Goal: Task Accomplishment & Management: Manage account settings

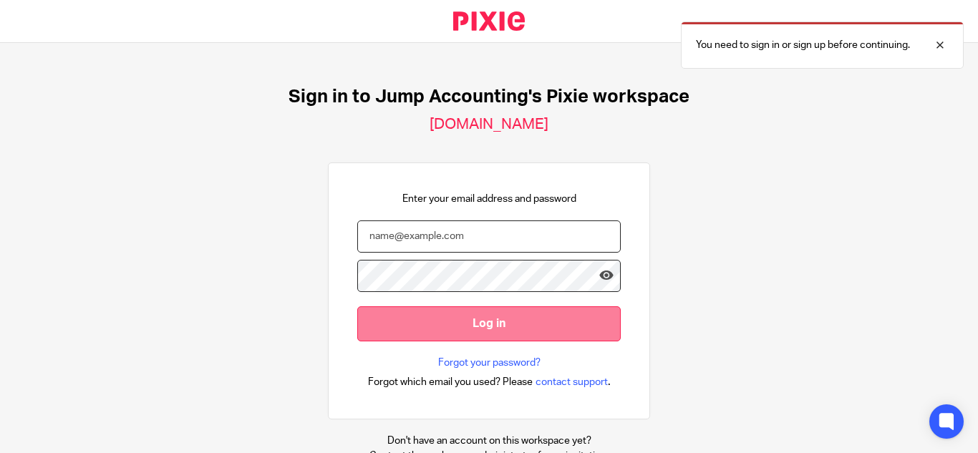
type input "[PERSON_NAME][EMAIL_ADDRESS][DOMAIN_NAME]"
click at [519, 319] on input "Log in" at bounding box center [488, 323] width 263 height 35
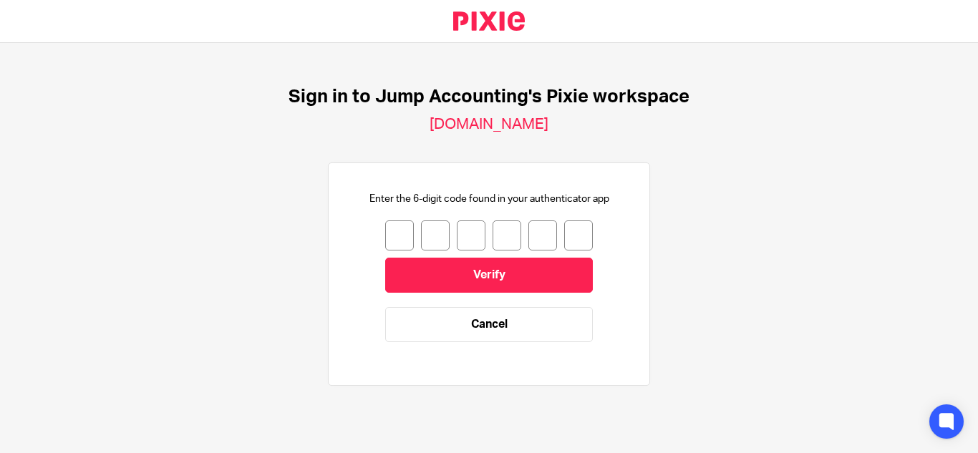
click at [385, 233] on input "number" at bounding box center [399, 236] width 29 height 30
type input "0"
type input "4"
type input "2"
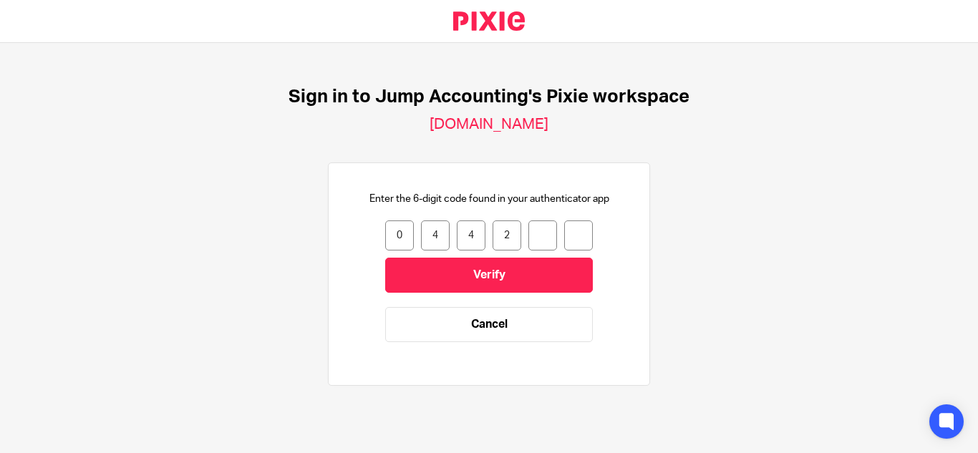
type input "9"
type input "6"
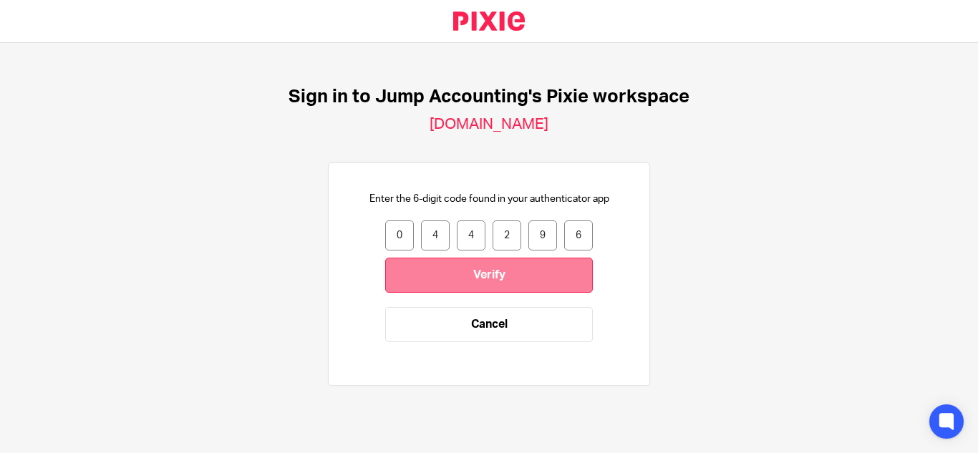
click at [412, 281] on input "Verify" at bounding box center [489, 275] width 208 height 35
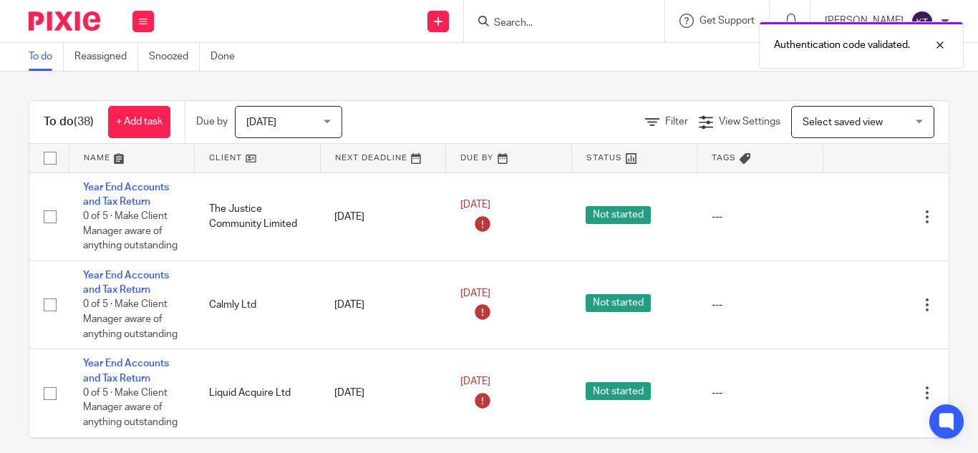
click at [314, 118] on span "Today" at bounding box center [284, 122] width 76 height 30
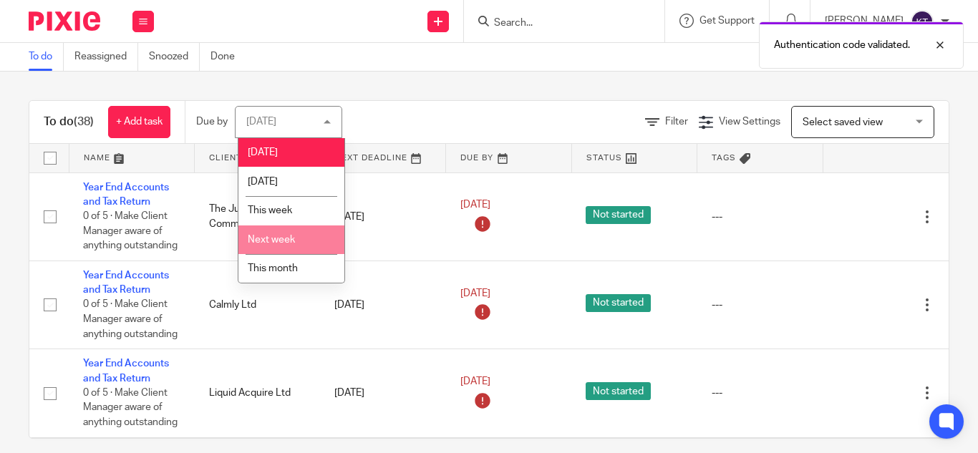
scroll to position [58, 0]
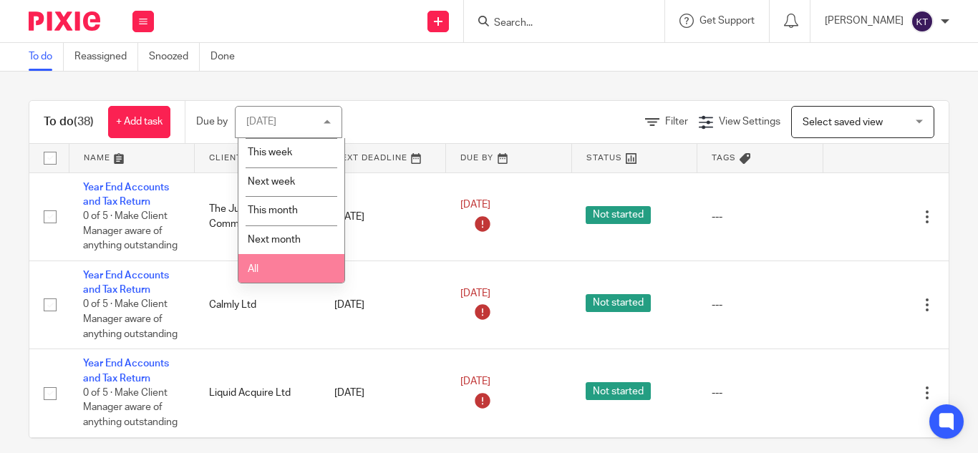
click at [286, 259] on li "All" at bounding box center [291, 268] width 106 height 29
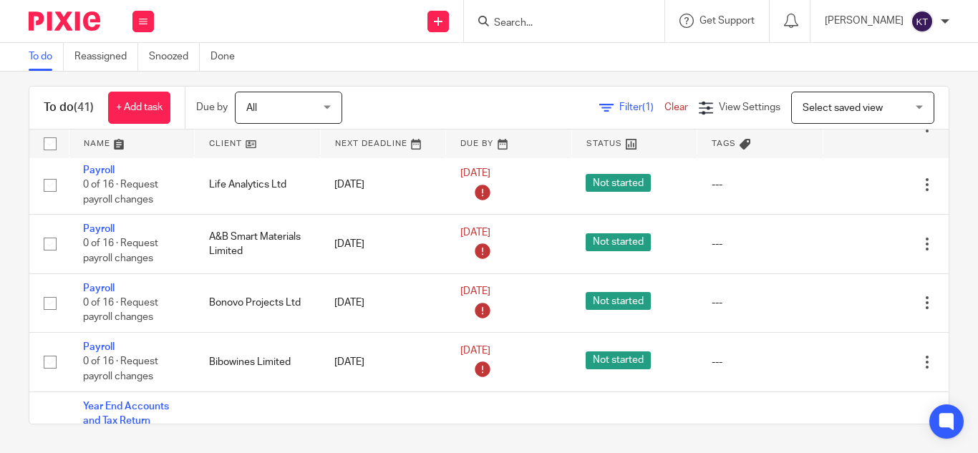
scroll to position [2904, 0]
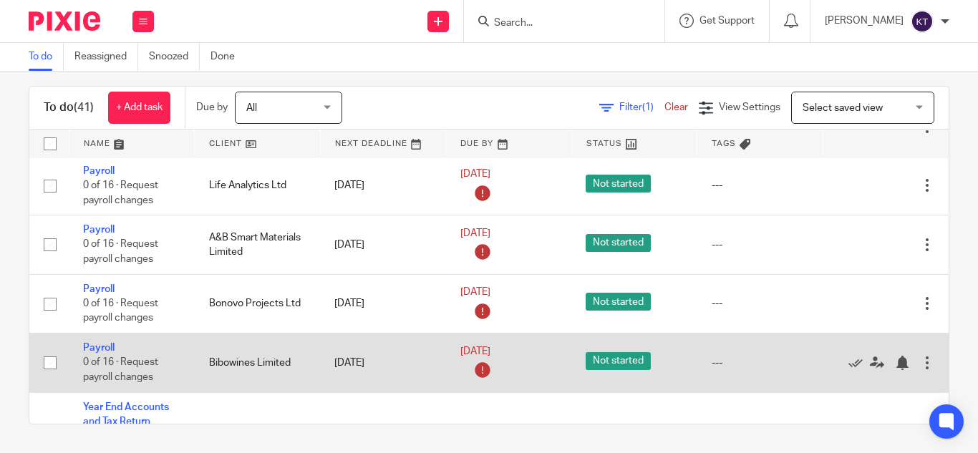
click at [50, 362] on input "checkbox" at bounding box center [50, 362] width 27 height 27
checkbox input "true"
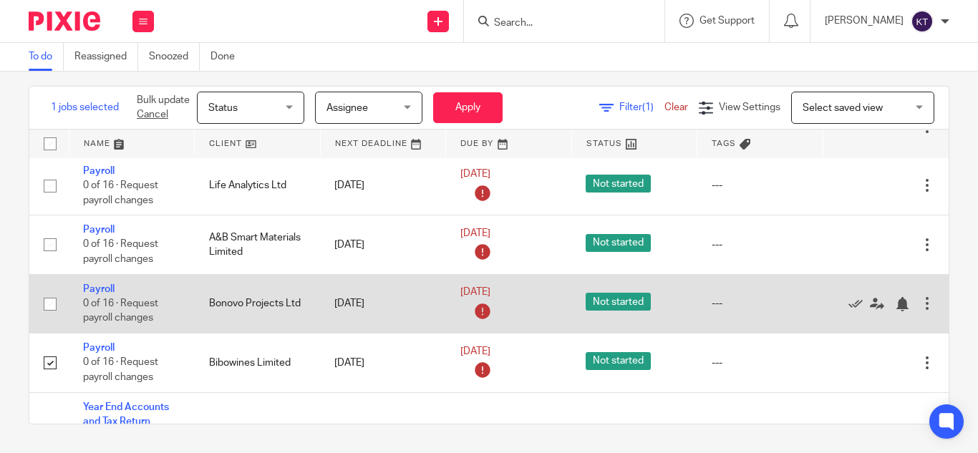
click at [51, 303] on input "checkbox" at bounding box center [50, 304] width 27 height 27
checkbox input "true"
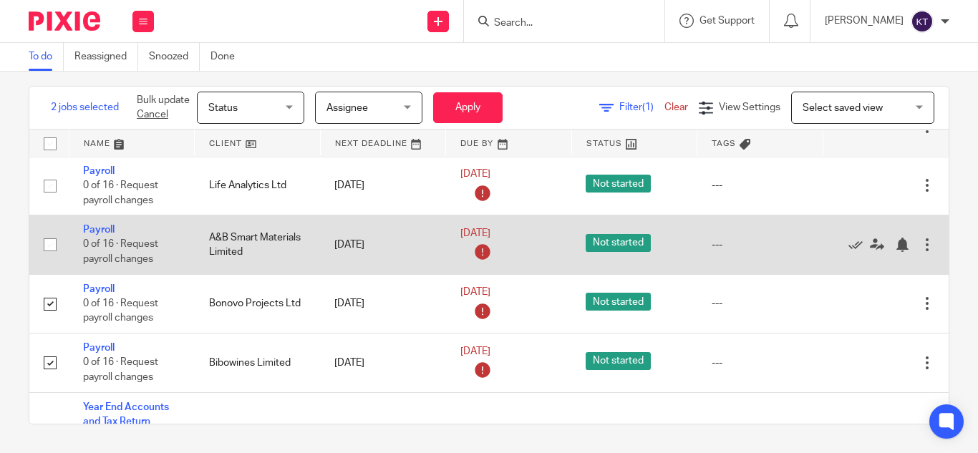
click at [47, 238] on input "checkbox" at bounding box center [50, 244] width 27 height 27
checkbox input "true"
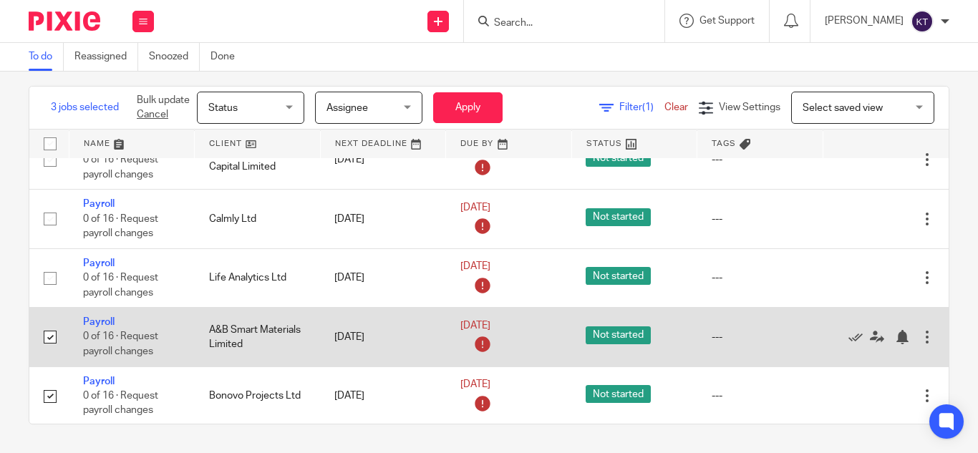
scroll to position [2810, 0]
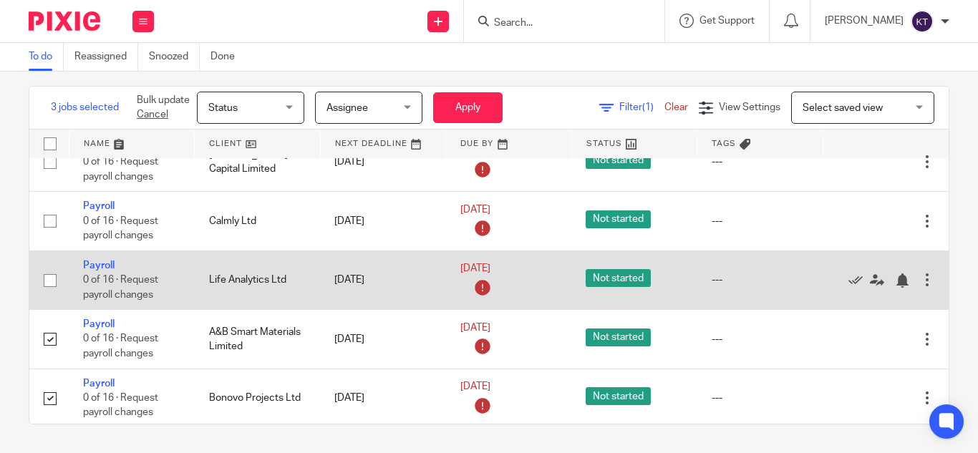
click at [52, 281] on input "checkbox" at bounding box center [50, 280] width 27 height 27
checkbox input "true"
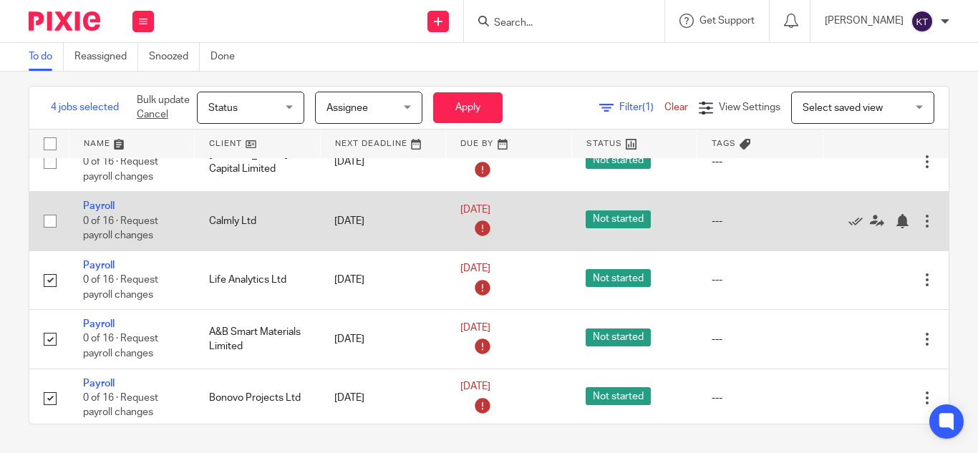
click at [48, 216] on input "checkbox" at bounding box center [50, 221] width 27 height 27
checkbox input "true"
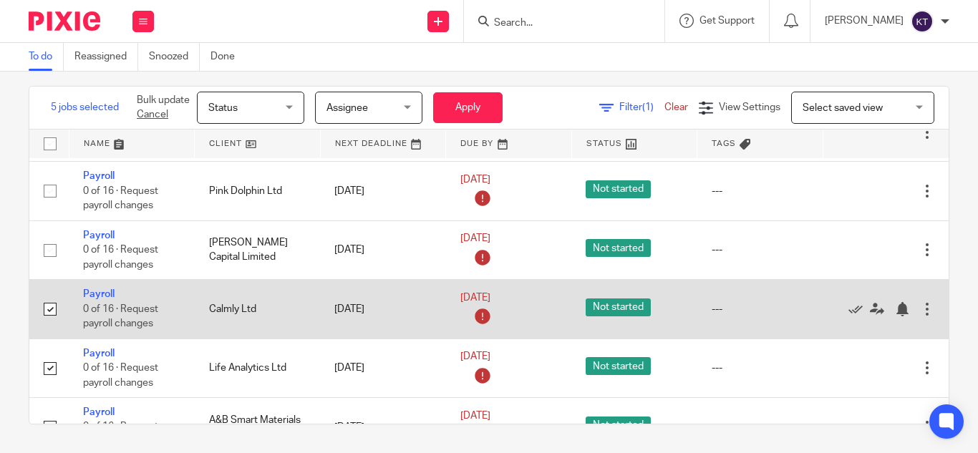
scroll to position [2721, 0]
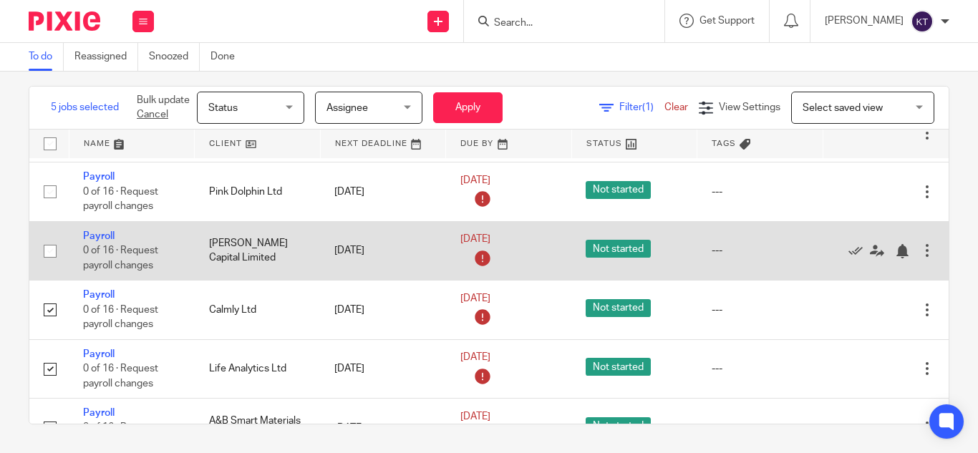
click at [47, 249] on input "checkbox" at bounding box center [50, 251] width 27 height 27
checkbox input "true"
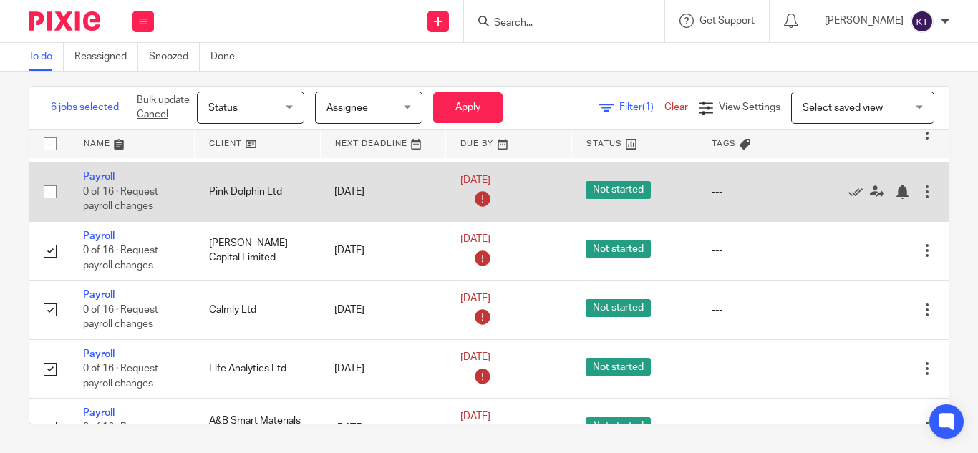
click at [49, 193] on input "checkbox" at bounding box center [50, 191] width 27 height 27
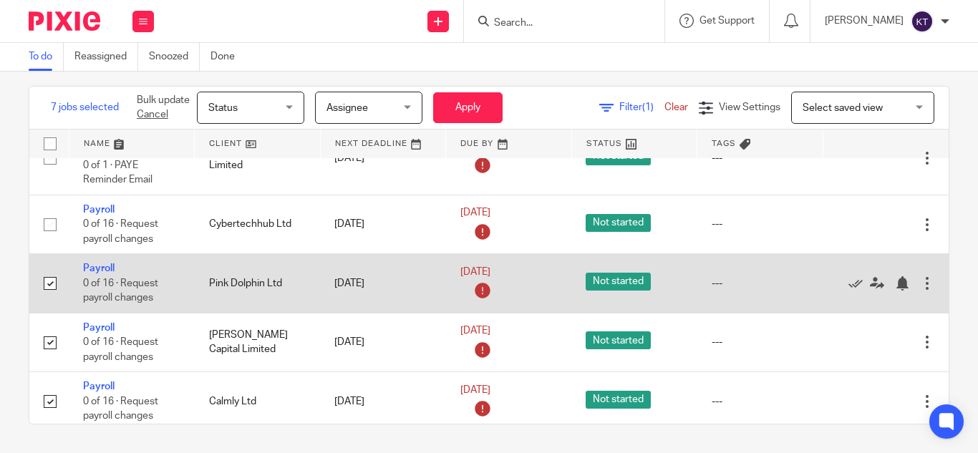
scroll to position [2629, 0]
click at [50, 278] on input "checkbox" at bounding box center [50, 284] width 27 height 27
checkbox input "false"
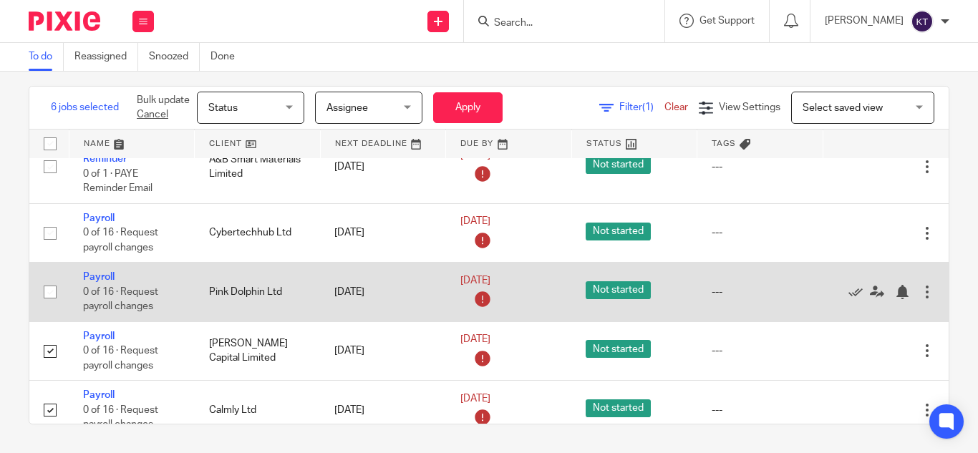
scroll to position [2620, 0]
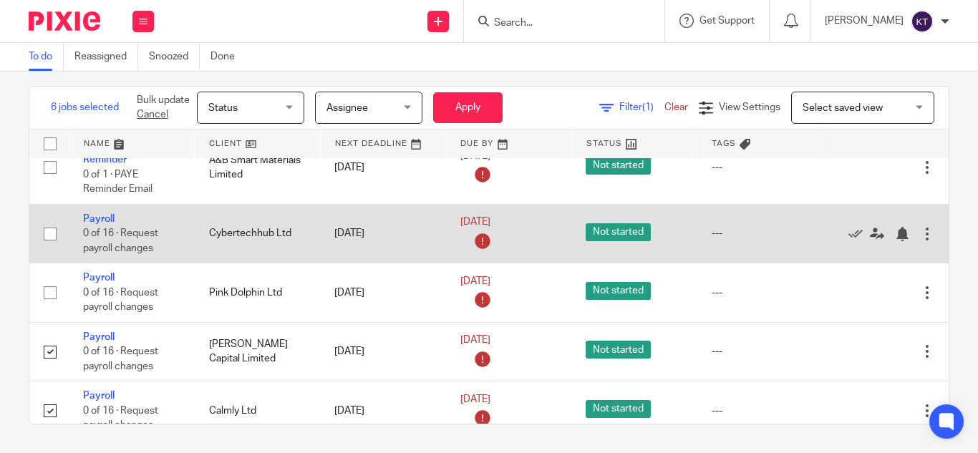
click at [51, 238] on input "checkbox" at bounding box center [50, 234] width 27 height 27
checkbox input "true"
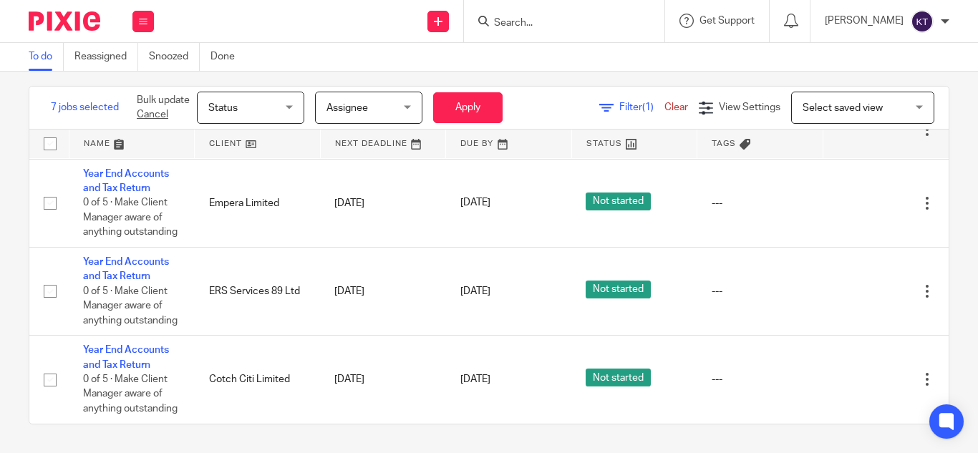
scroll to position [3149, 0]
click at [256, 112] on span "Status" at bounding box center [246, 107] width 76 height 30
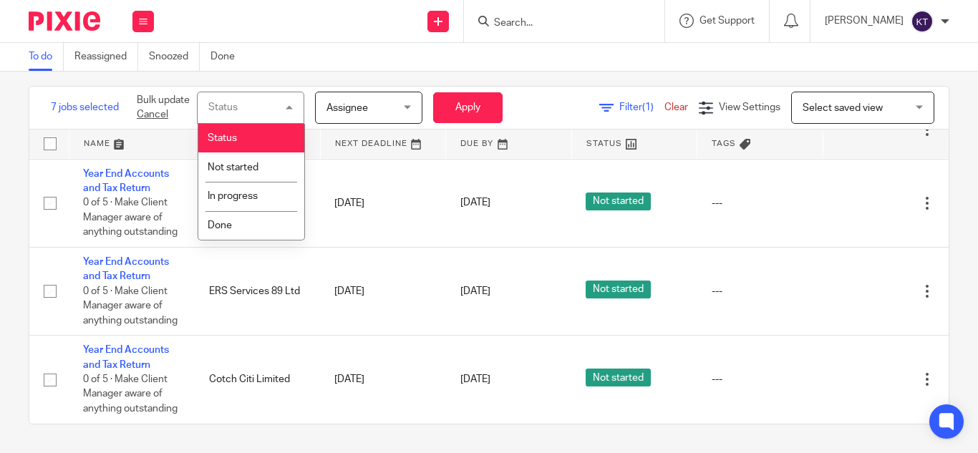
click at [273, 104] on div "Status Status" at bounding box center [250, 108] width 107 height 32
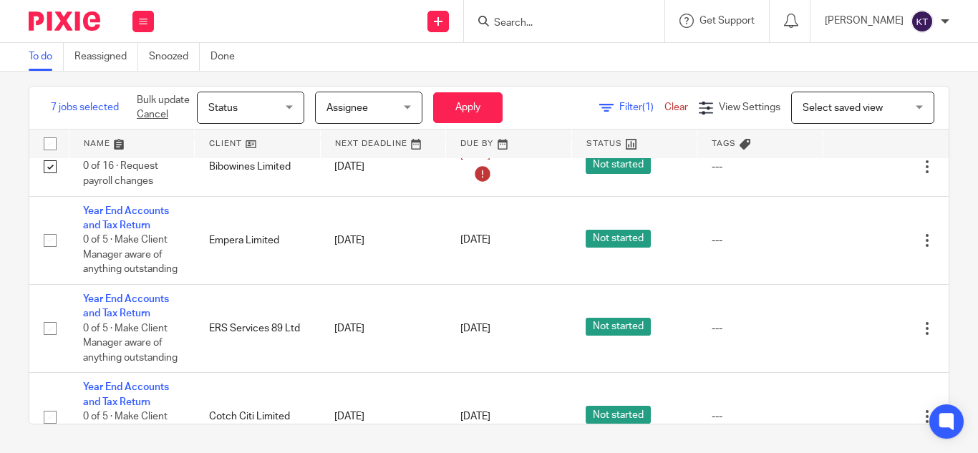
scroll to position [3101, 0]
click at [47, 146] on input "checkbox" at bounding box center [50, 143] width 27 height 27
checkbox input "true"
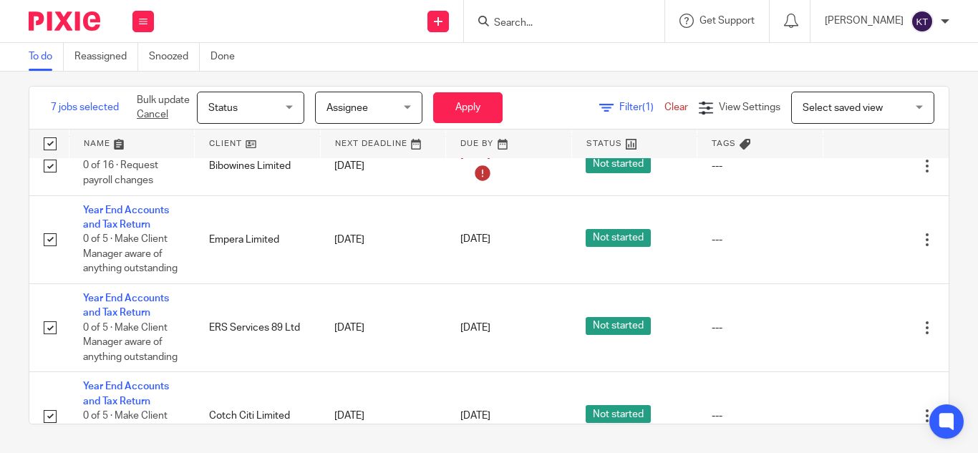
checkbox input "true"
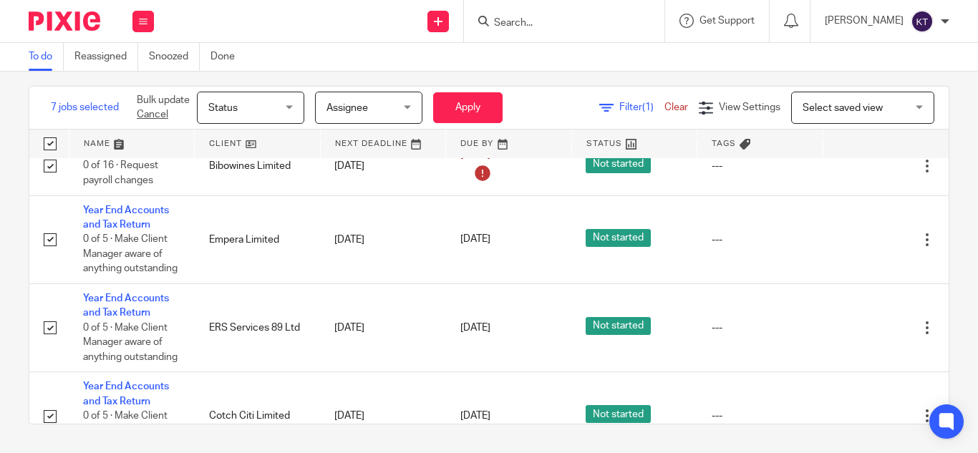
checkbox input "true"
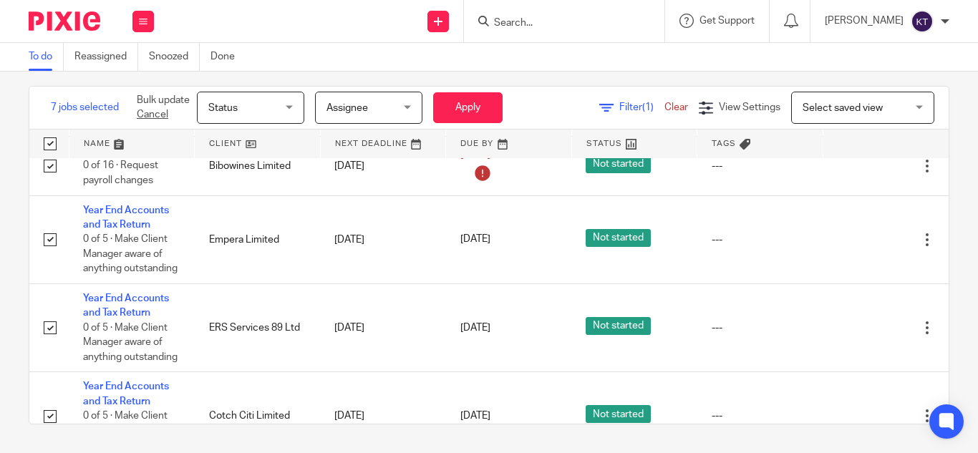
checkbox input "true"
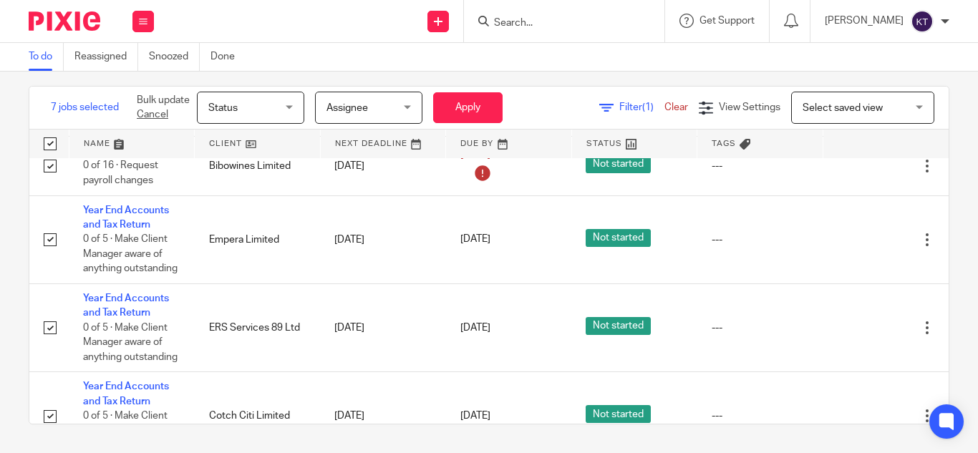
checkbox input "true"
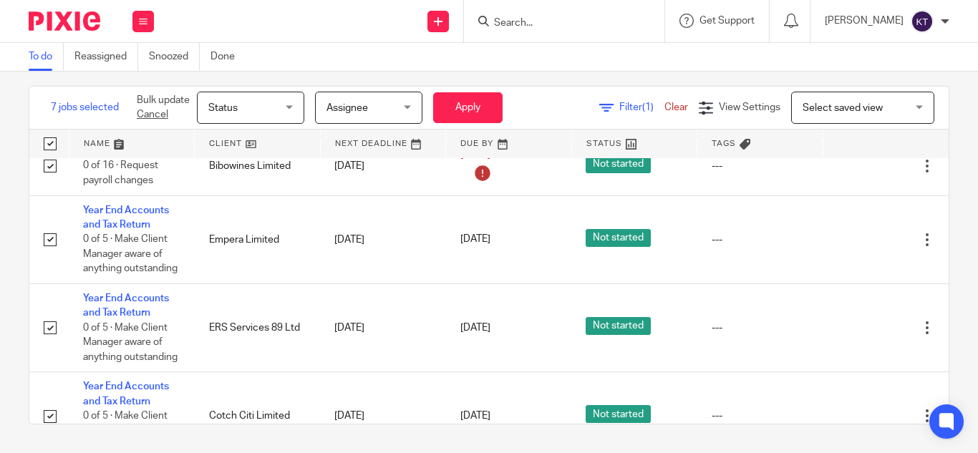
checkbox input "true"
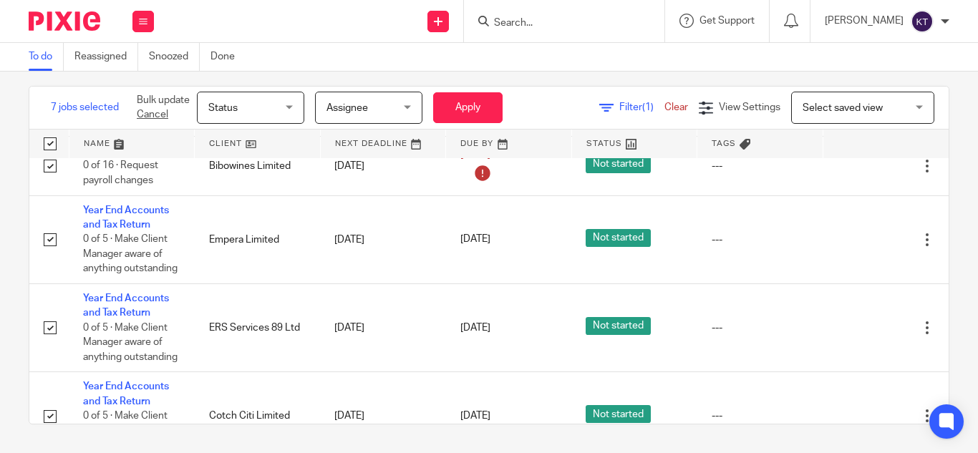
checkbox input "true"
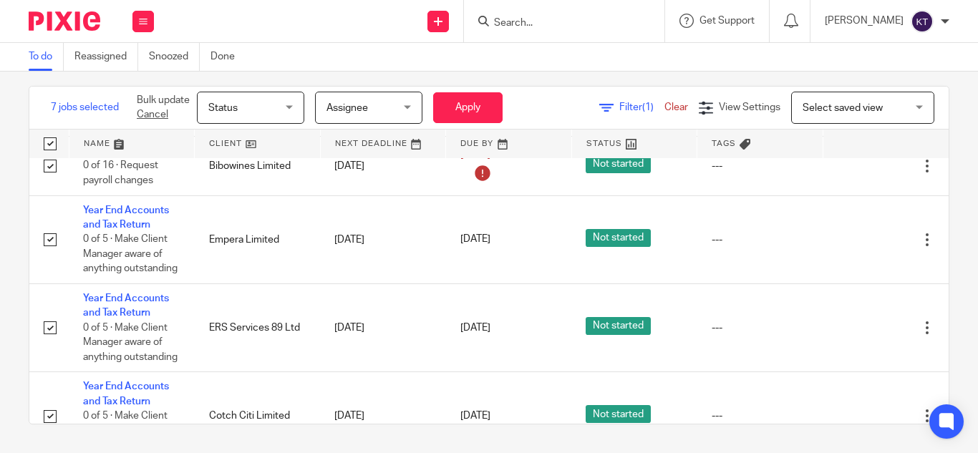
checkbox input "true"
click at [47, 146] on input "checkbox" at bounding box center [50, 143] width 27 height 27
checkbox input "false"
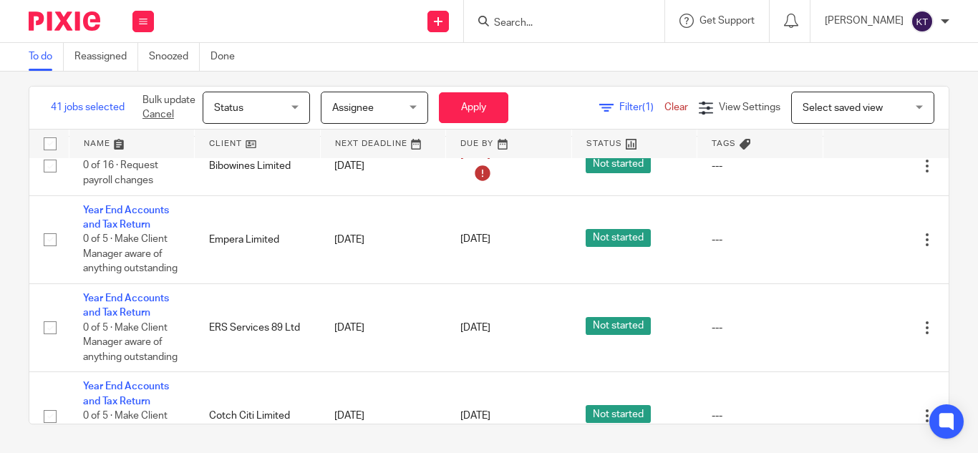
checkbox input "false"
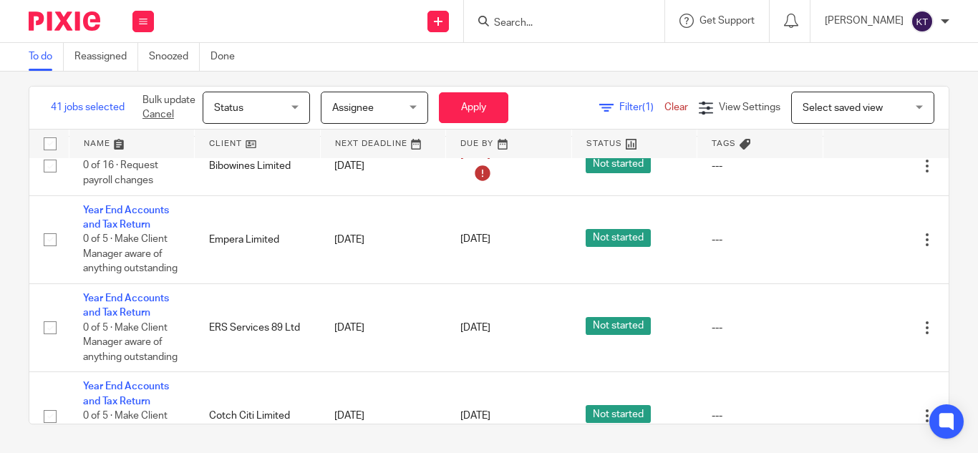
checkbox input "false"
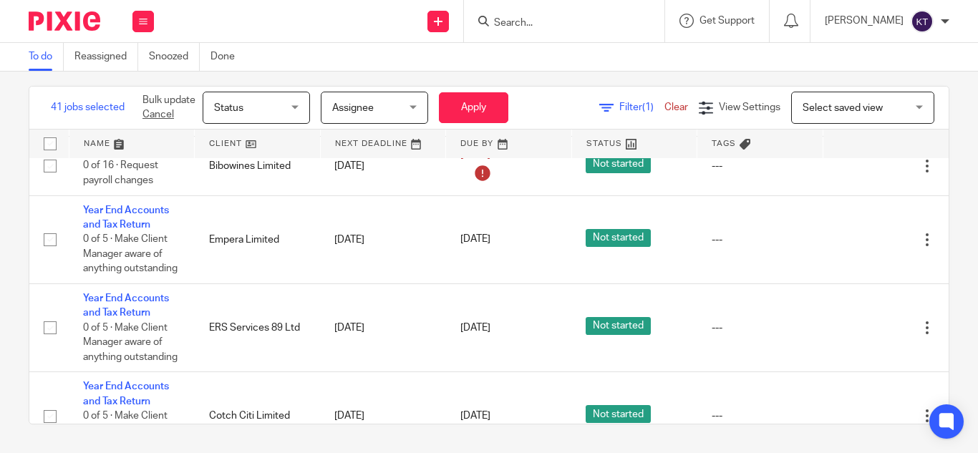
checkbox input "false"
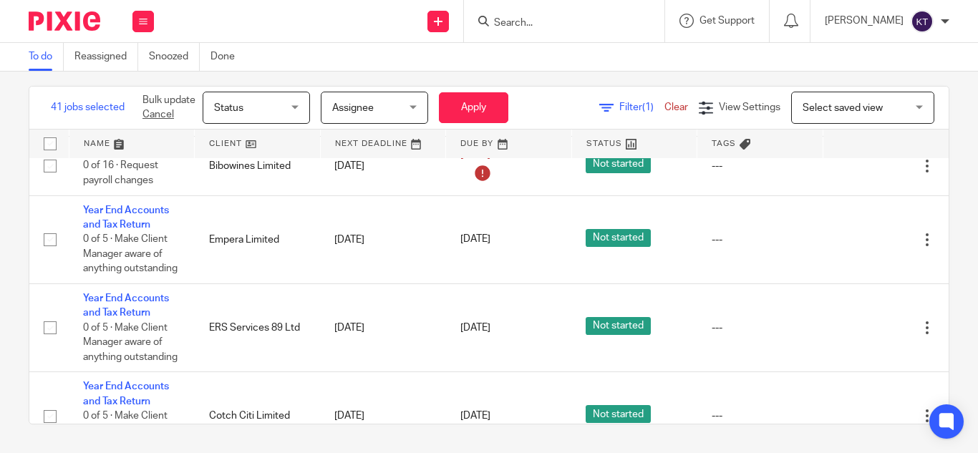
checkbox input "false"
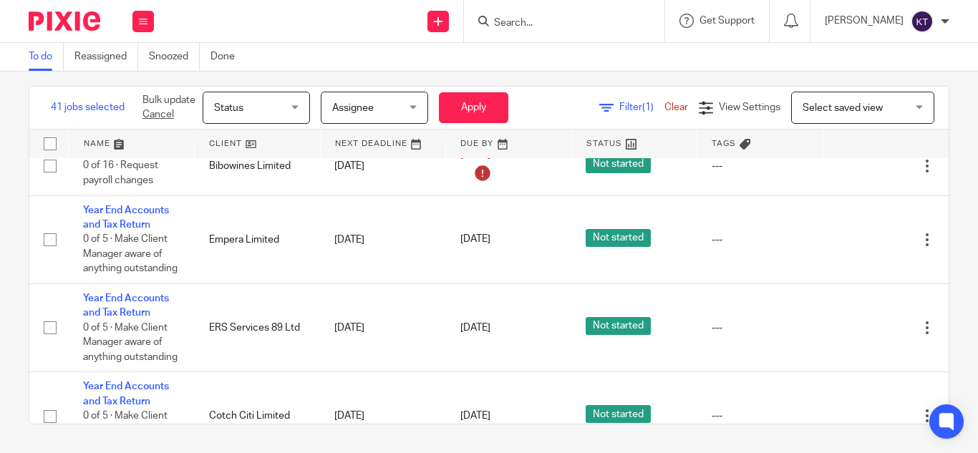
checkbox input "false"
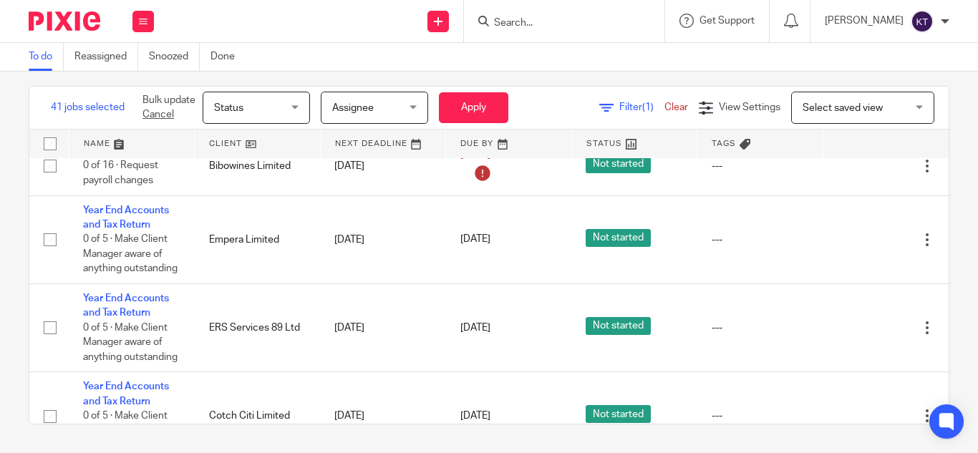
checkbox input "false"
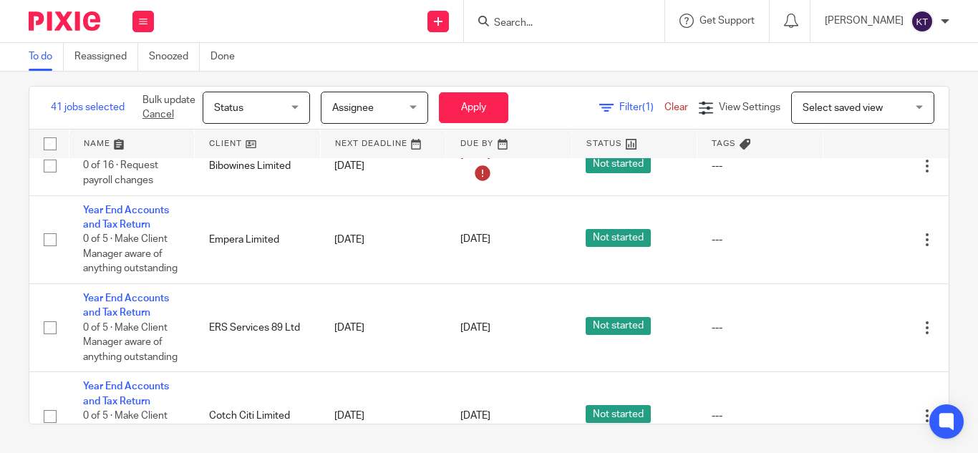
checkbox input "false"
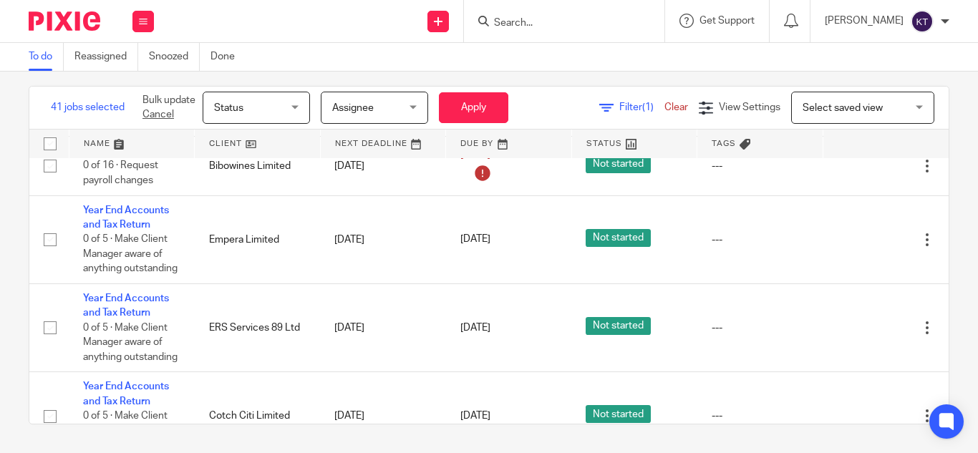
checkbox input "false"
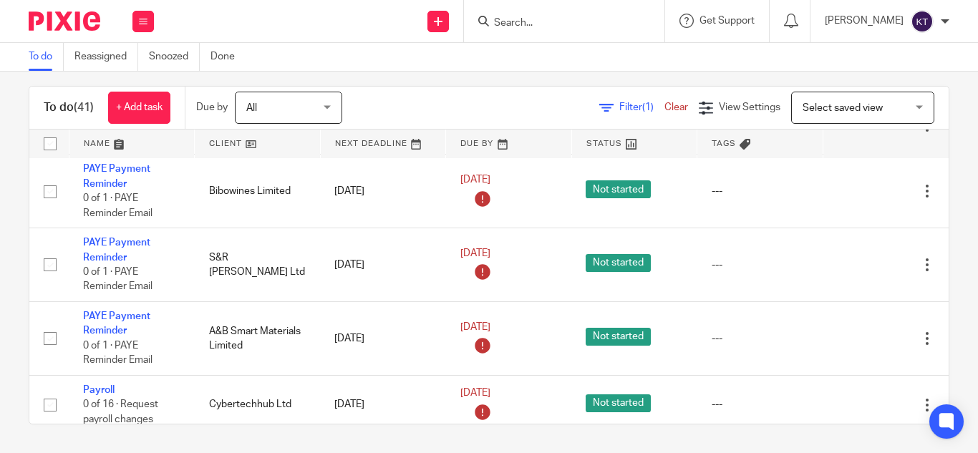
scroll to position [2448, 0]
click at [144, 17] on icon at bounding box center [143, 21] width 9 height 9
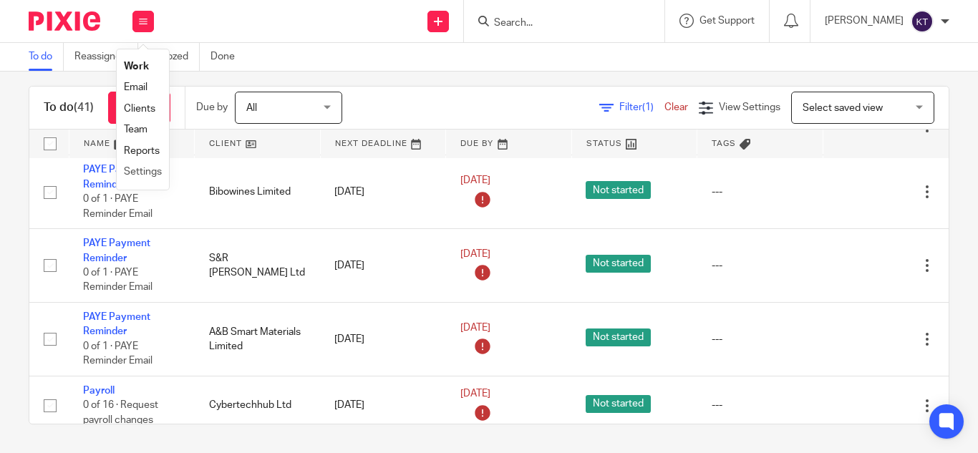
click at [149, 164] on li "Settings" at bounding box center [143, 172] width 38 height 21
click at [147, 168] on link "Settings" at bounding box center [143, 172] width 38 height 10
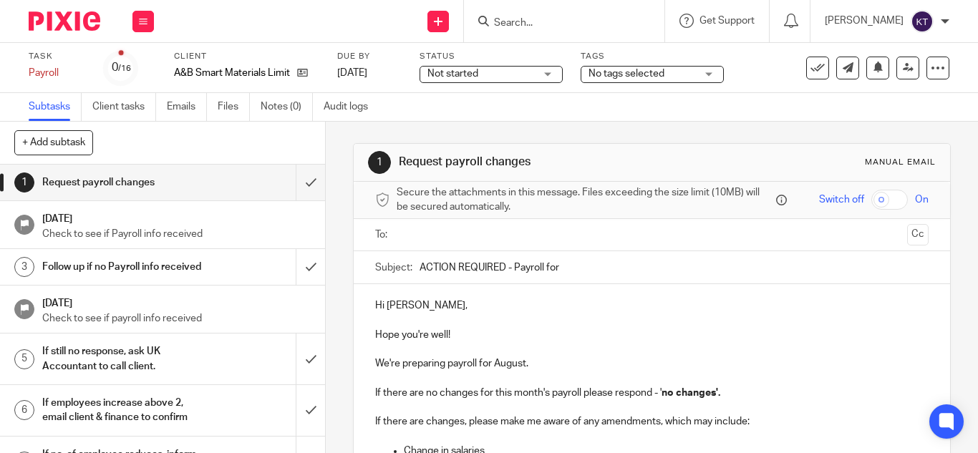
click at [564, 267] on input "ACTION REQUIRED - Payroll for" at bounding box center [674, 267] width 509 height 32
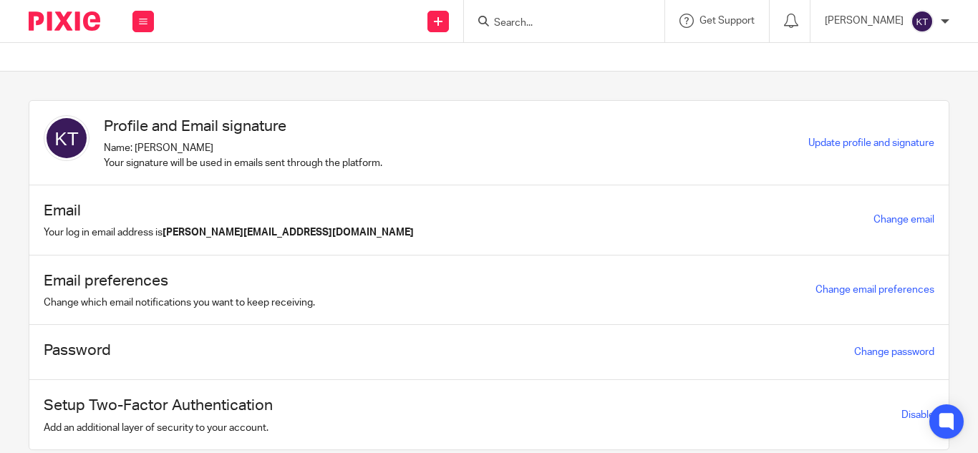
scroll to position [47, 0]
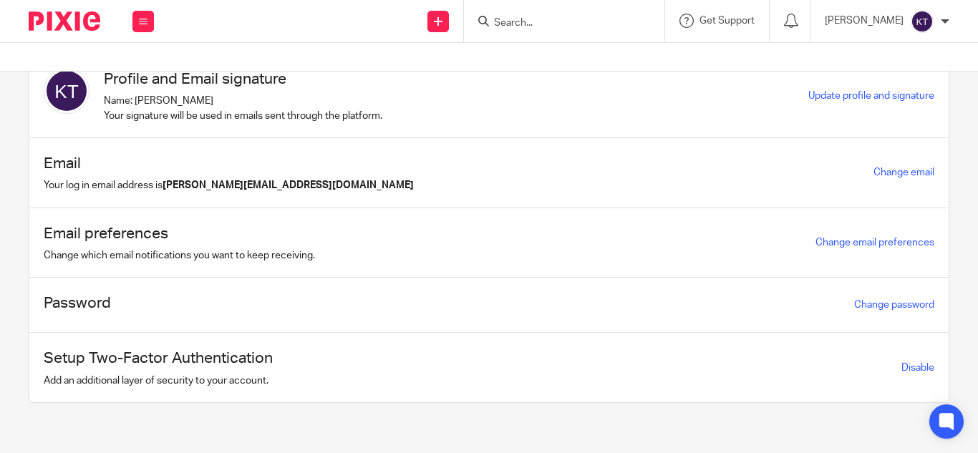
click at [926, 19] on img at bounding box center [922, 21] width 23 height 23
click at [883, 71] on li "Email integration" at bounding box center [894, 78] width 95 height 21
click at [883, 76] on span "Email integration" at bounding box center [904, 78] width 74 height 10
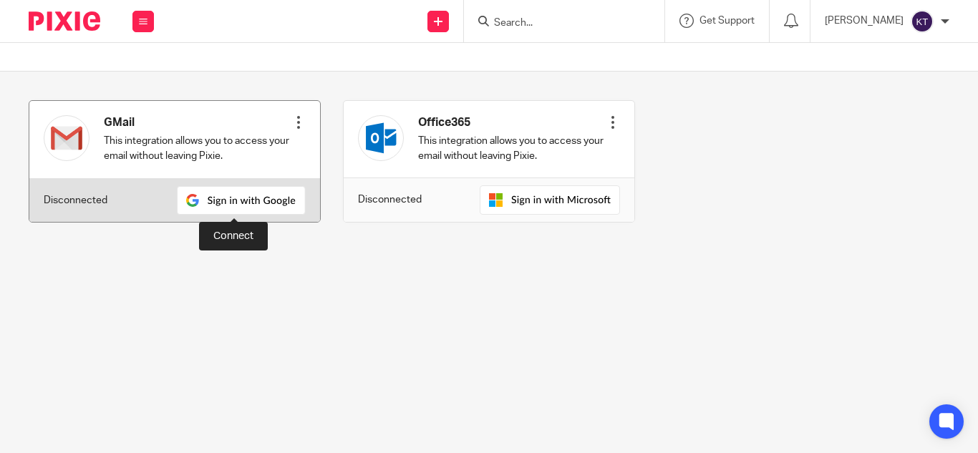
click at [251, 200] on img at bounding box center [241, 200] width 129 height 29
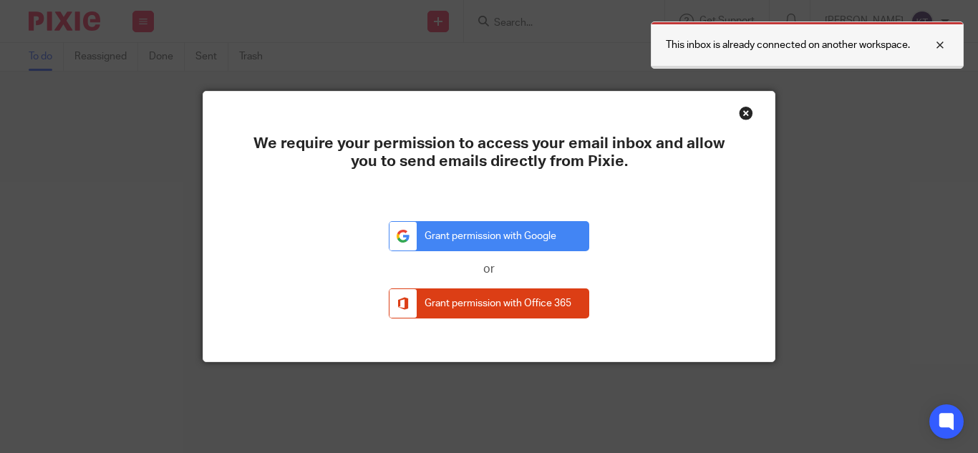
click at [821, 47] on p "This inbox is already connected on another workspace." at bounding box center [788, 45] width 244 height 14
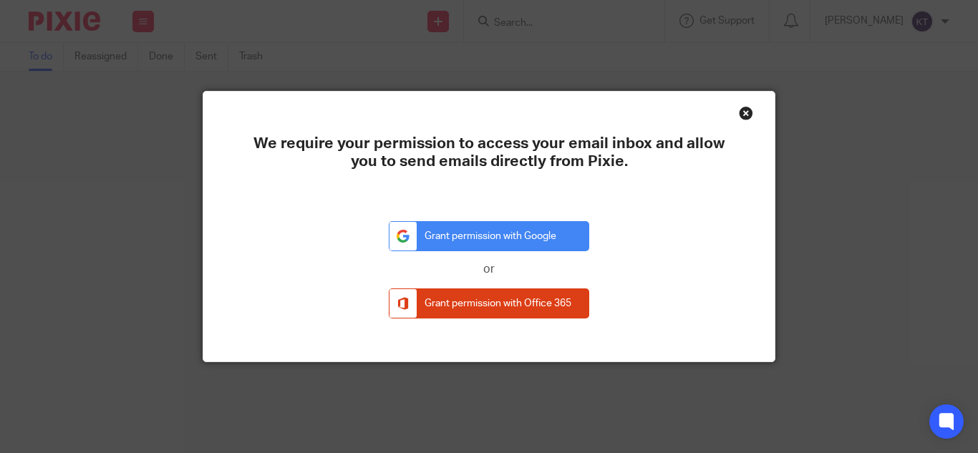
click at [742, 112] on div "Close this dialog window" at bounding box center [746, 113] width 14 height 14
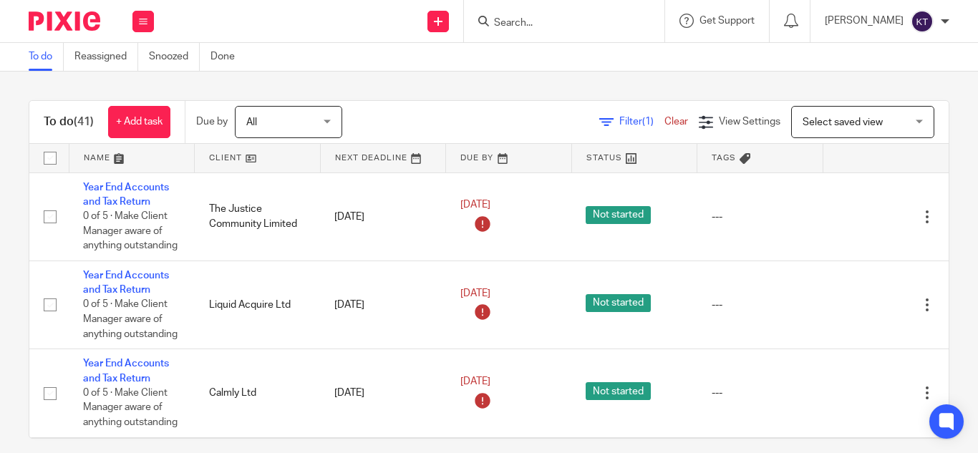
click at [922, 19] on img at bounding box center [922, 21] width 23 height 23
click at [796, 81] on div "To do (41) + Add task Due by All All [DATE] [DATE] This week Next week This mon…" at bounding box center [489, 263] width 978 height 382
click at [740, 20] on span "Get Support" at bounding box center [726, 21] width 55 height 10
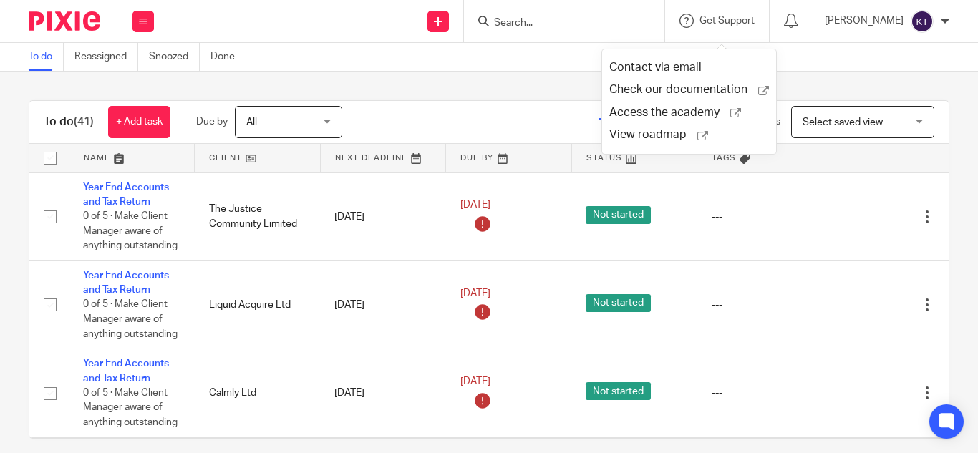
click at [842, 82] on div "To do (41) + Add task Due by All All [DATE] [DATE] This week Next week This mon…" at bounding box center [489, 263] width 978 height 382
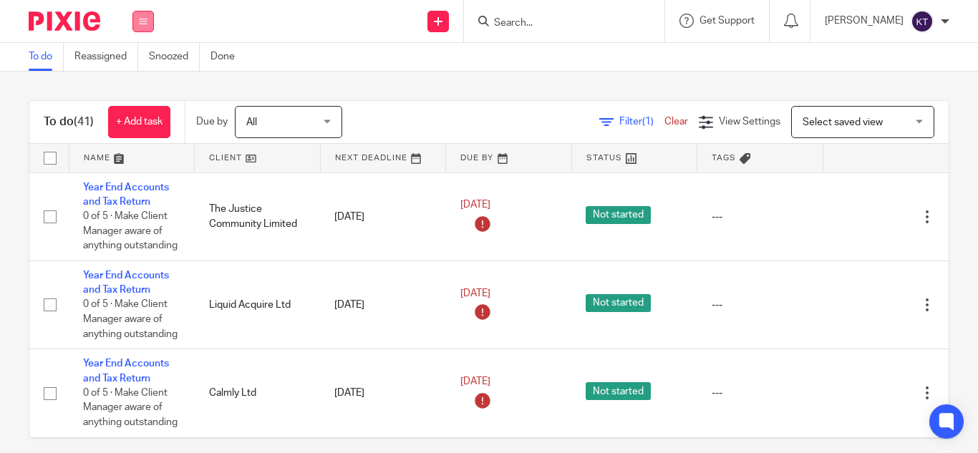
click at [139, 26] on button at bounding box center [142, 21] width 21 height 21
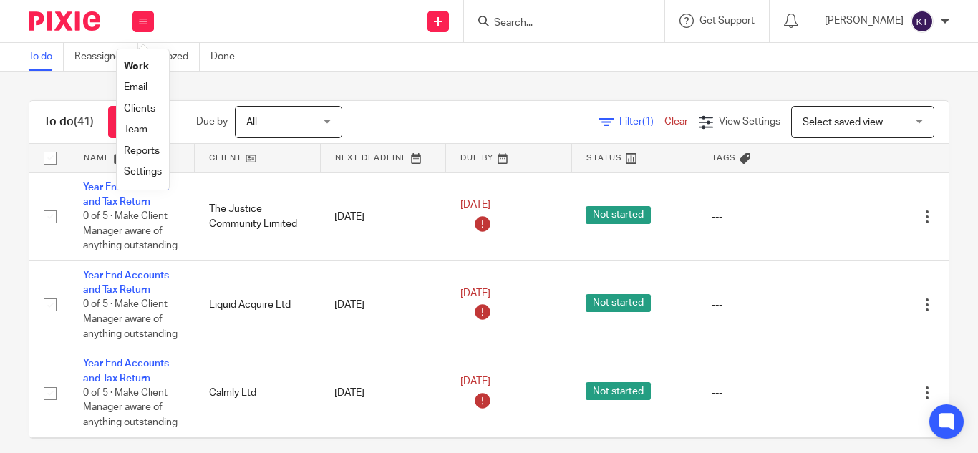
click at [144, 150] on link "Reports" at bounding box center [142, 151] width 36 height 10
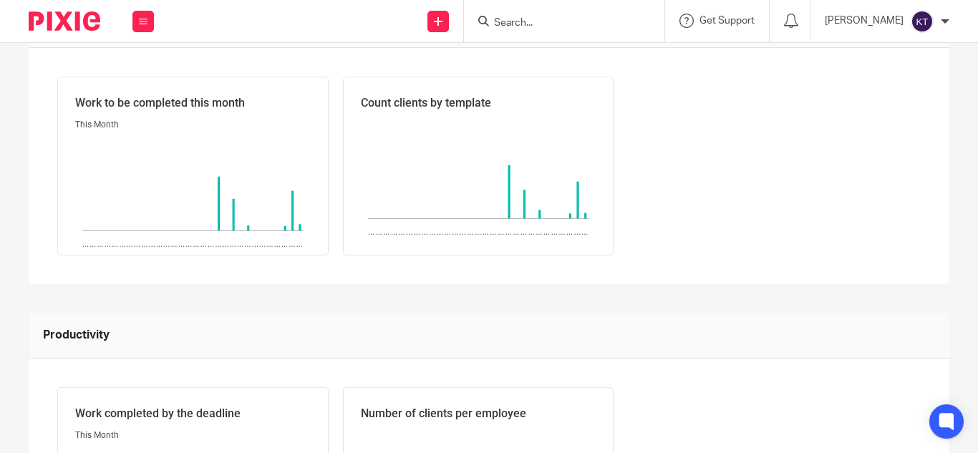
scroll to position [554, 0]
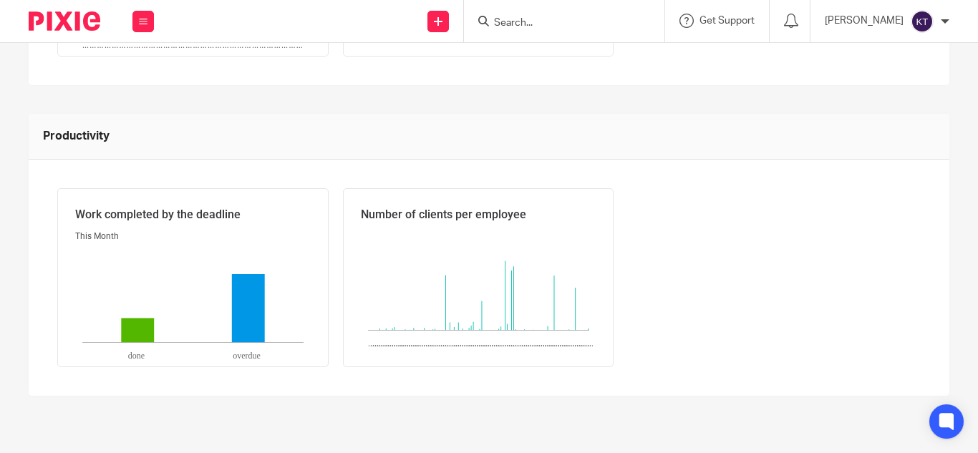
click at [609, 334] on div "Number of clients per employee Sharmila Amaranathan 0 clients ... ... ... ... .…" at bounding box center [478, 277] width 271 height 179
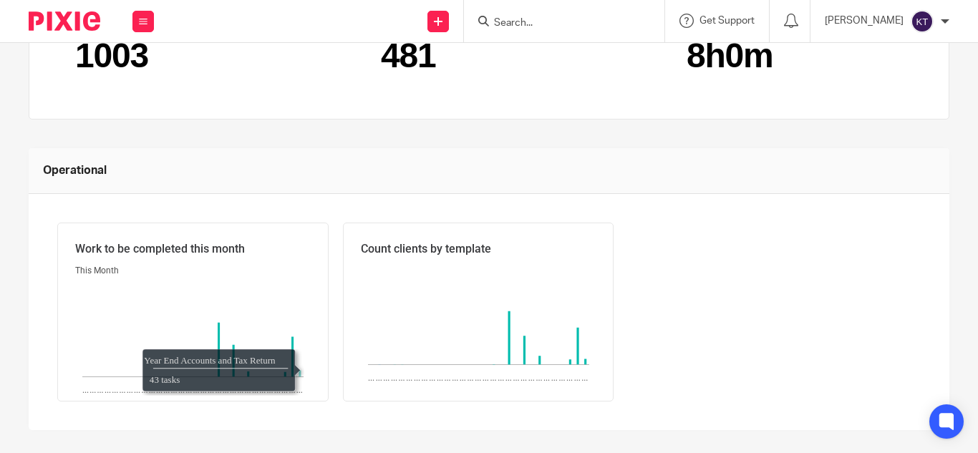
scroll to position [0, 0]
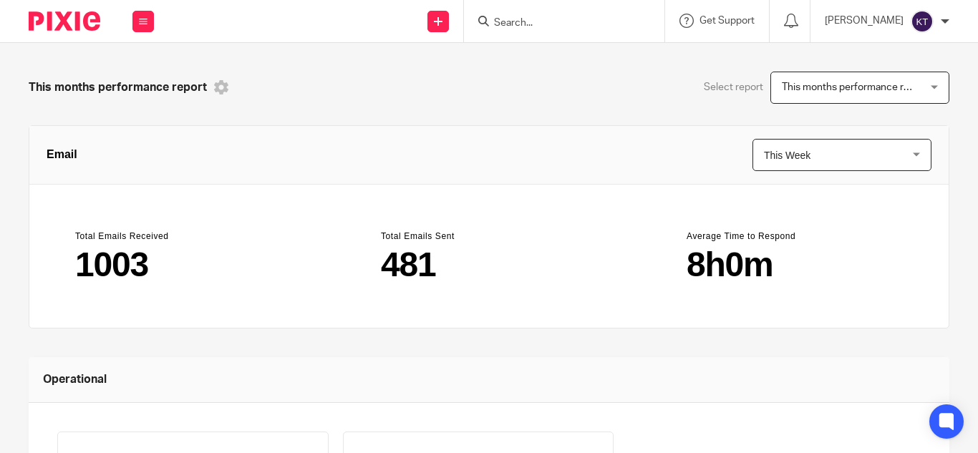
click at [226, 89] on icon at bounding box center [221, 87] width 14 height 14
click at [180, 47] on div "This months performance report Select report This months performance report Thi…" at bounding box center [489, 248] width 978 height 410
click at [139, 30] on button at bounding box center [142, 21] width 21 height 21
click at [147, 90] on link "Email" at bounding box center [136, 87] width 24 height 10
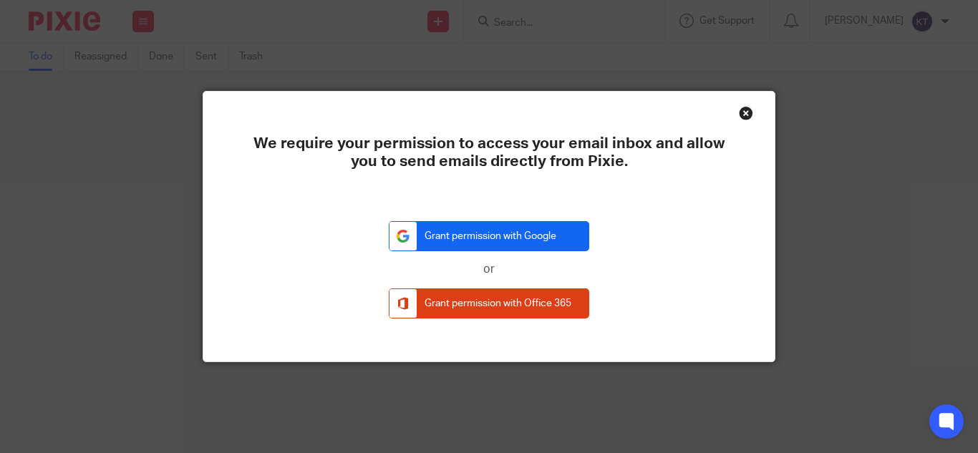
click at [482, 241] on link "Grant permission with Google" at bounding box center [489, 236] width 200 height 31
